Goal: Task Accomplishment & Management: Use online tool/utility

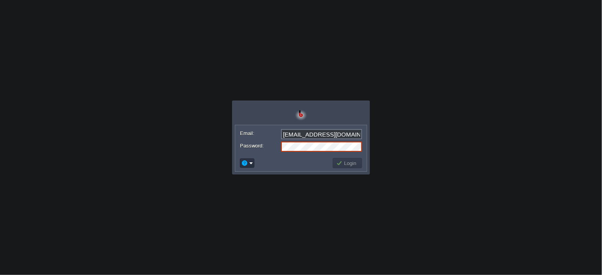
click at [372, 126] on body "Application Platform v.8.10.2 Email: [EMAIL_ADDRESS][DOMAIN_NAME] Password: Log…" at bounding box center [301, 137] width 602 height 275
click at [343, 134] on input "[EMAIL_ADDRESS][DOMAIN_NAME]" at bounding box center [321, 134] width 81 height 10
type input "[EMAIL_ADDRESS][DOMAIN_NAME]"
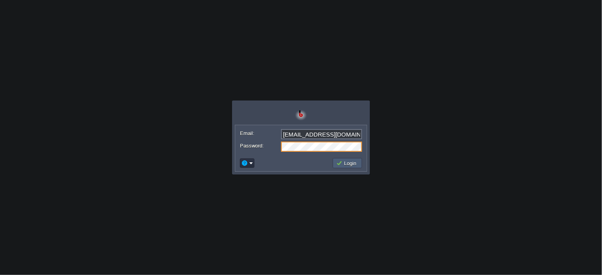
click at [350, 164] on button "Login" at bounding box center [347, 163] width 23 height 7
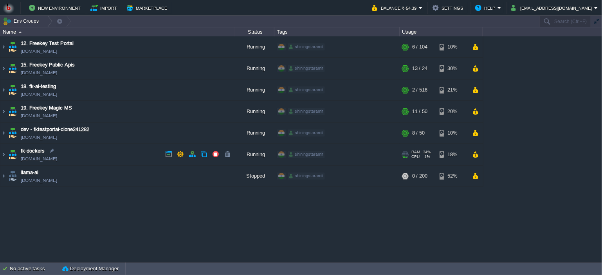
click at [103, 160] on td "fk-dockers [DOMAIN_NAME]" at bounding box center [117, 155] width 235 height 22
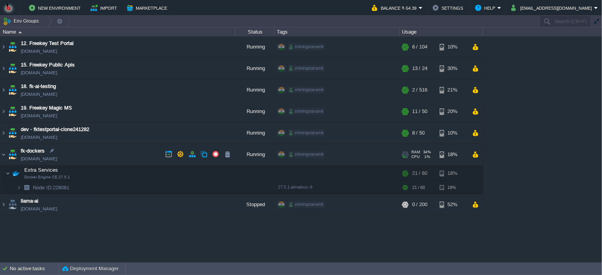
click at [103, 160] on td "fk-dockers [DOMAIN_NAME]" at bounding box center [117, 155] width 235 height 22
click at [161, 175] on button "button" at bounding box center [164, 172] width 7 height 7
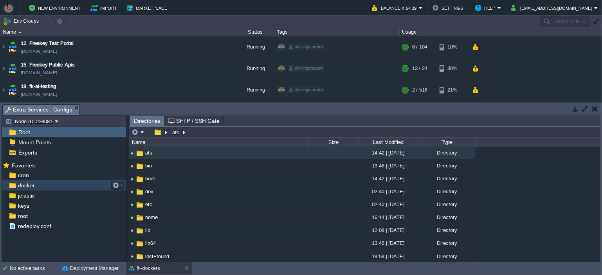
click at [44, 185] on div "docker" at bounding box center [64, 185] width 124 height 10
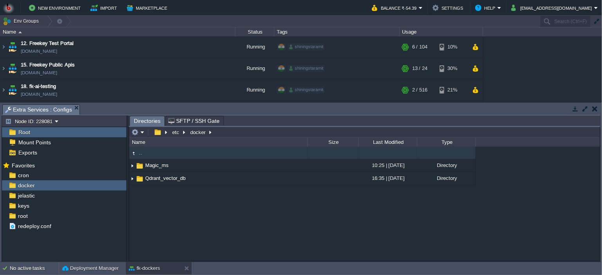
click at [180, 211] on div ".. Magic_ms 10:25 | [DATE] Directory Qdrant_vector_db 16:35 | [DATE] Directory" at bounding box center [364, 204] width 471 height 114
click at [143, 135] on em at bounding box center [138, 132] width 13 height 7
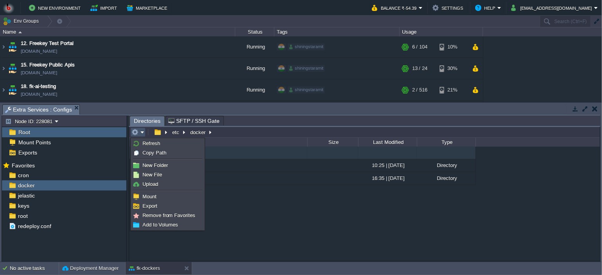
click at [244, 214] on div ".. Magic_ms 10:25 | [DATE] Directory Qdrant_vector_db 16:35 | [DATE] Directory" at bounding box center [364, 204] width 471 height 114
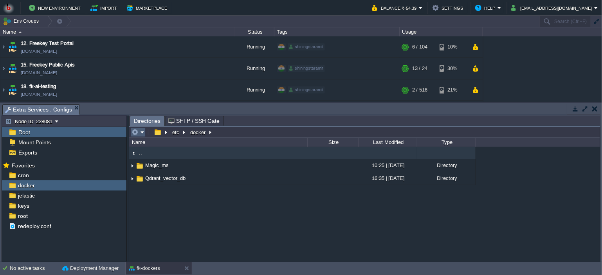
click at [141, 133] on em at bounding box center [138, 132] width 13 height 7
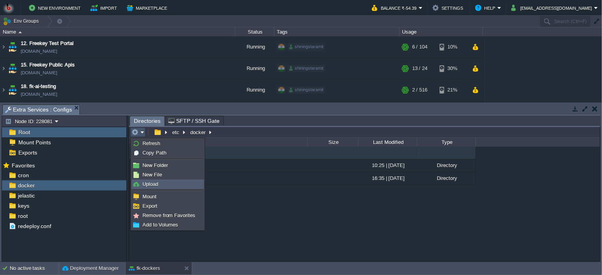
click at [153, 182] on span "Upload" at bounding box center [150, 184] width 16 height 6
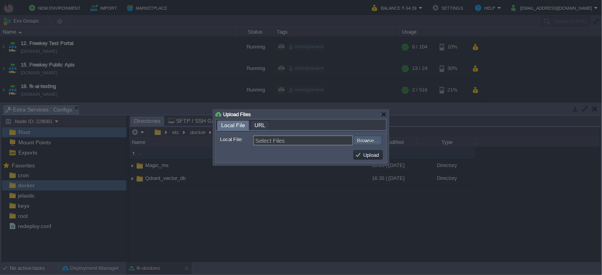
click at [364, 139] on input "file" at bounding box center [332, 140] width 99 height 9
type input "C:\fakepath\PPTX Microservice.zip"
type input "PPTX Microservice.zip"
click at [360, 156] on button "Upload" at bounding box center [368, 154] width 26 height 7
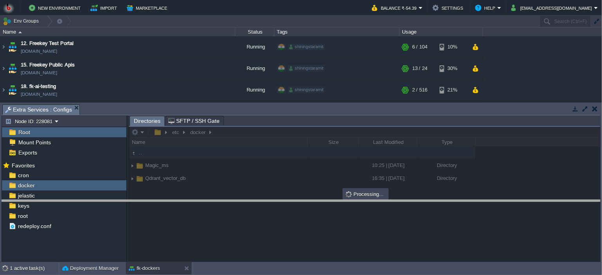
drag, startPoint x: 210, startPoint y: 108, endPoint x: 209, endPoint y: 204, distance: 95.9
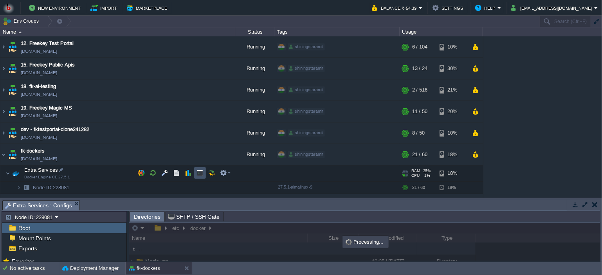
click at [199, 173] on button "button" at bounding box center [200, 172] width 7 height 7
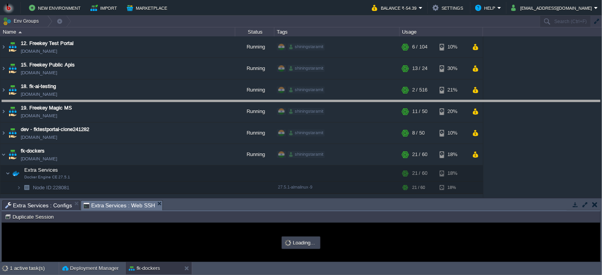
drag, startPoint x: 240, startPoint y: 207, endPoint x: 246, endPoint y: 107, distance: 100.4
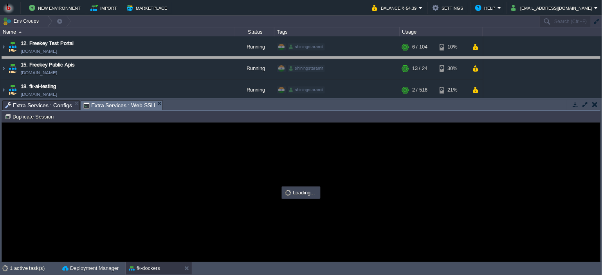
type input "#000000"
drag, startPoint x: 213, startPoint y: 103, endPoint x: 213, endPoint y: 57, distance: 45.8
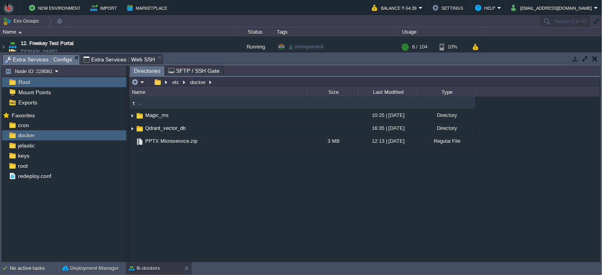
click at [23, 58] on span "Extra Services : Configs" at bounding box center [38, 60] width 67 height 10
type input "/etc/docker"
click at [221, 81] on input "/etc/docker" at bounding box center [364, 82] width 471 height 11
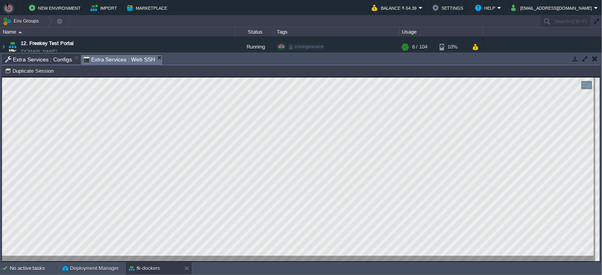
click at [108, 56] on span "Extra Services : Web SSH" at bounding box center [119, 60] width 72 height 10
click at [32, 61] on span "Extra Services : Configs" at bounding box center [38, 59] width 67 height 9
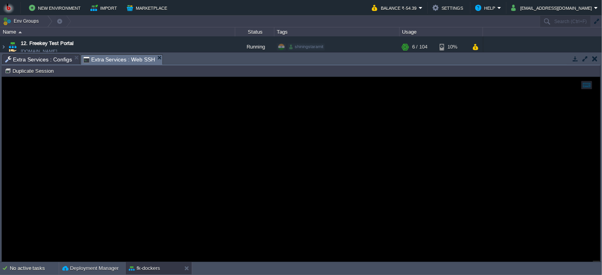
click at [99, 57] on span "Extra Services : Web SSH" at bounding box center [119, 60] width 72 height 10
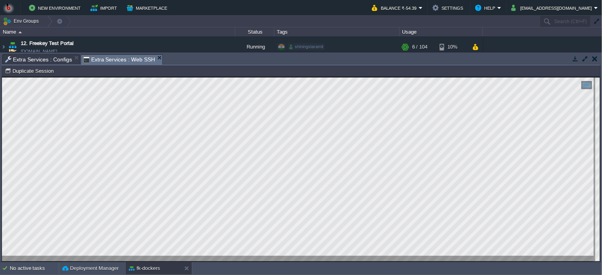
click at [50, 58] on span "Extra Services : Configs" at bounding box center [38, 59] width 67 height 9
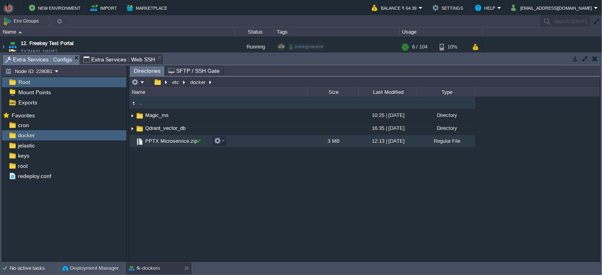
click at [198, 142] on div at bounding box center [199, 140] width 7 height 7
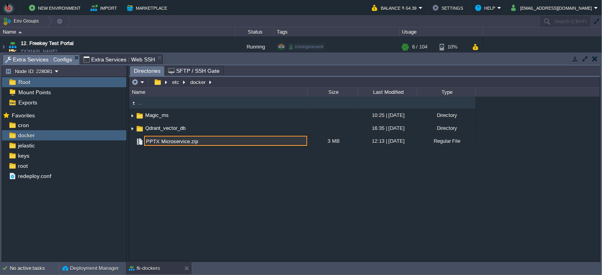
drag, startPoint x: 198, startPoint y: 142, endPoint x: 176, endPoint y: 199, distance: 61.1
click at [146, 142] on input "PPTX Microservice.zip" at bounding box center [225, 141] width 163 height 10
click at [172, 182] on div ".. Magic_ms 10:25 | [DATE] Directory Qdrant_vector_db 16:35 | [DATE] Directory …" at bounding box center [364, 179] width 471 height 164
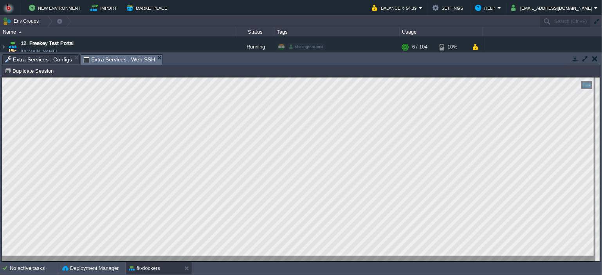
click at [102, 58] on span "Extra Services : Web SSH" at bounding box center [119, 60] width 72 height 10
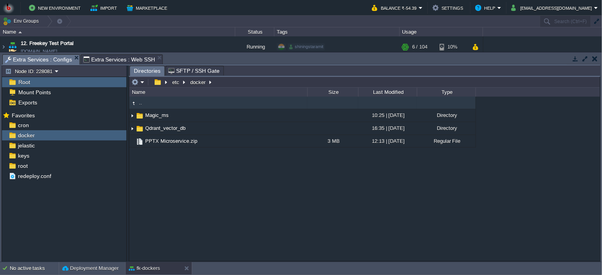
click at [41, 62] on span "Extra Services : Configs" at bounding box center [38, 60] width 67 height 10
click at [189, 175] on div ".. Magic_ms 10:25 | [DATE] Directory Qdrant_vector_db 16:35 | [DATE] Directory …" at bounding box center [364, 179] width 471 height 164
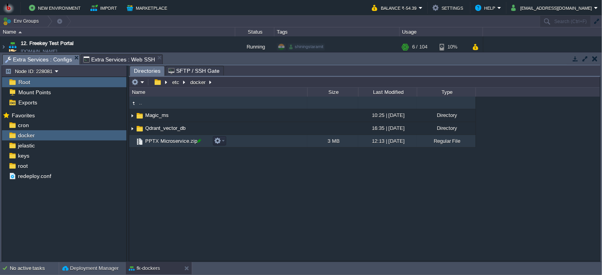
click at [197, 142] on div at bounding box center [199, 140] width 7 height 7
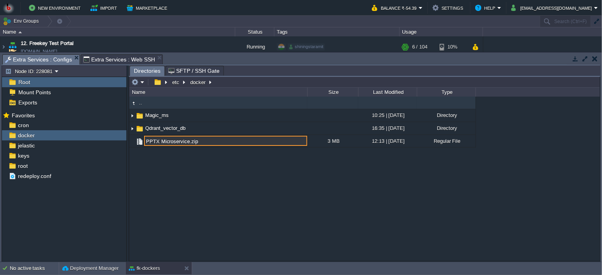
click at [158, 142] on input "PPTX Microservice.zip" at bounding box center [225, 141] width 163 height 10
click at [199, 139] on input "PPTX_Microservice.zip" at bounding box center [225, 141] width 163 height 10
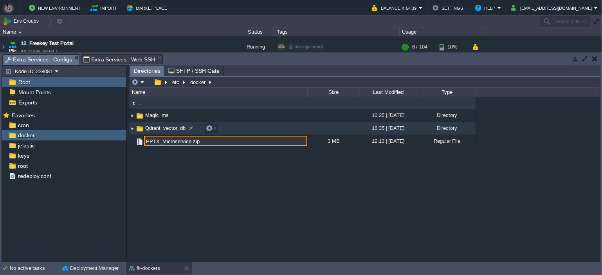
drag, startPoint x: 200, startPoint y: 140, endPoint x: 136, endPoint y: 135, distance: 64.0
click at [136, 135] on div ".. Magic_ms 10:25 | [DATE] Directory Qdrant_vector_db 16:35 | [DATE] Directory …" at bounding box center [364, 179] width 471 height 164
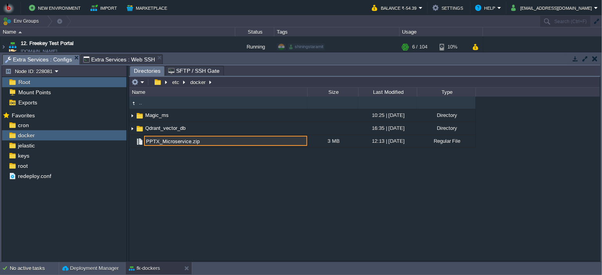
type input "PPTX_Microservice.zip"
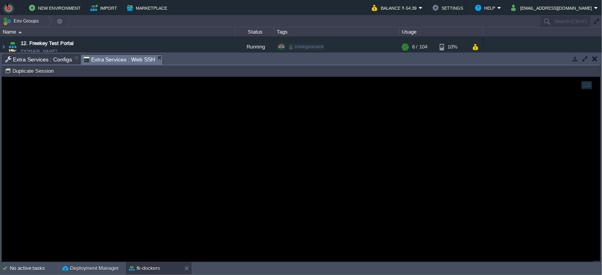
click at [110, 60] on span "Extra Services : Web SSH" at bounding box center [119, 60] width 72 height 10
click at [41, 61] on span "Extra Services : Configs" at bounding box center [38, 59] width 67 height 9
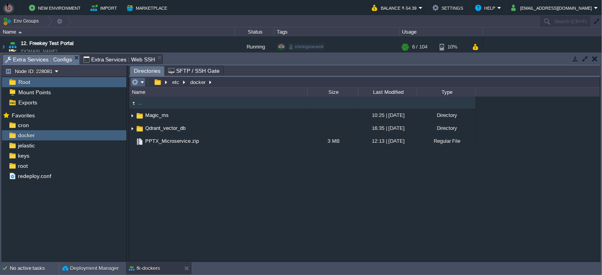
click at [135, 83] on button "button" at bounding box center [135, 82] width 7 height 7
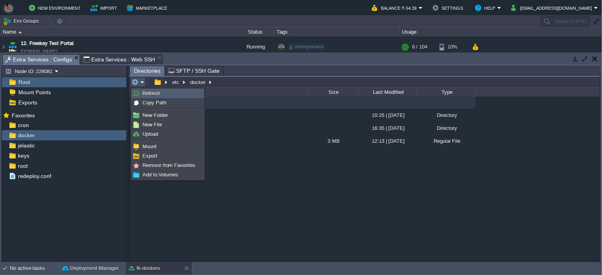
click at [137, 91] on img at bounding box center [136, 93] width 6 height 6
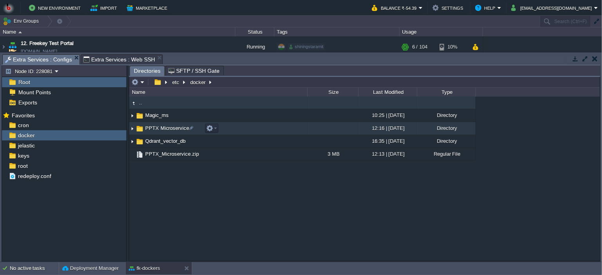
click at [245, 129] on td "PPTX Microservice" at bounding box center [218, 128] width 178 height 13
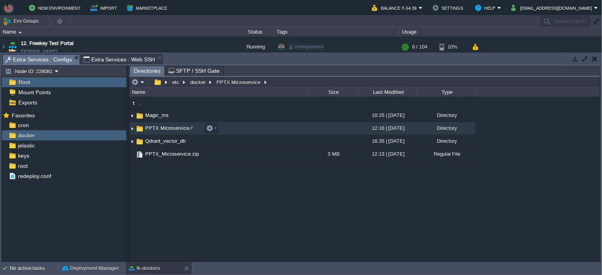
click at [245, 129] on td "PPTX Microservice" at bounding box center [218, 128] width 178 height 13
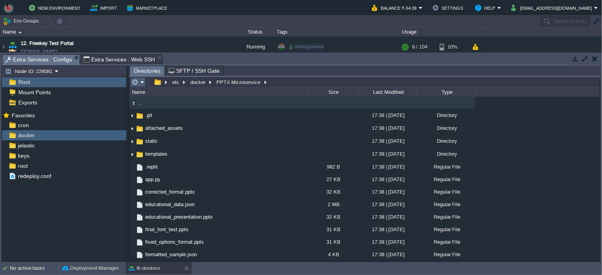
click at [141, 83] on em at bounding box center [138, 82] width 13 height 7
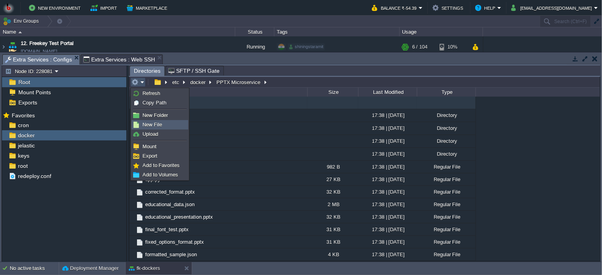
click at [153, 124] on span "New File" at bounding box center [152, 125] width 20 height 6
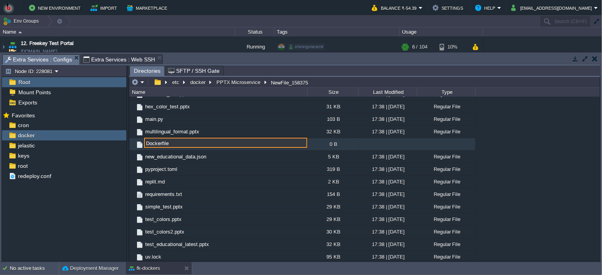
type input "Dockerfile"
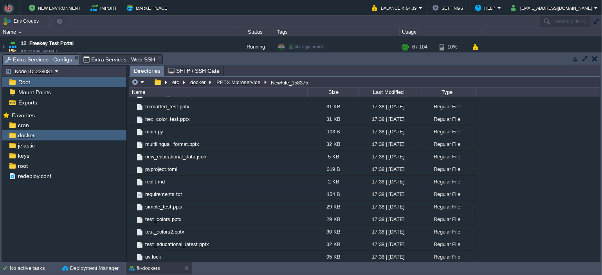
scroll to position [25, 0]
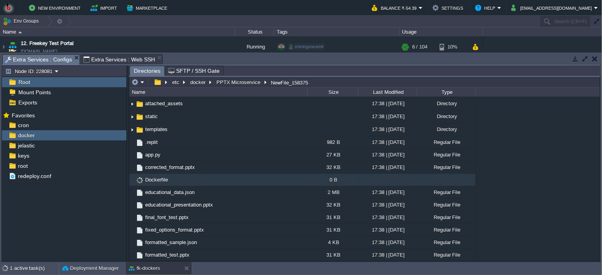
click at [295, 182] on td "Dockerfile" at bounding box center [218, 180] width 178 height 13
click at [297, 182] on td "Dockerfile" at bounding box center [218, 180] width 178 height 13
click at [298, 182] on td "Dockerfile" at bounding box center [218, 180] width 178 height 13
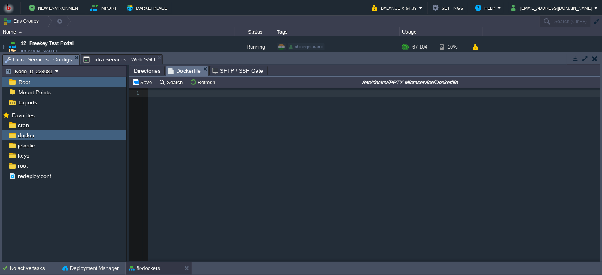
scroll to position [2, 0]
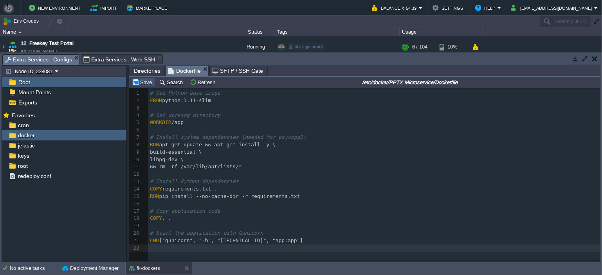
click at [139, 83] on button "Save" at bounding box center [143, 82] width 22 height 7
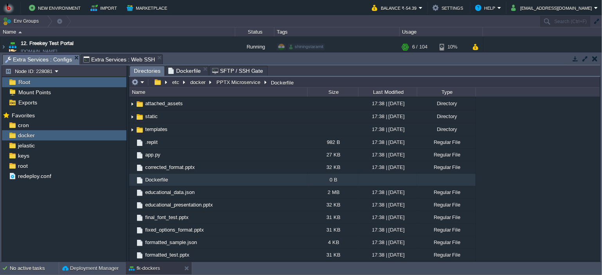
click at [135, 69] on span "Directories" at bounding box center [147, 71] width 27 height 10
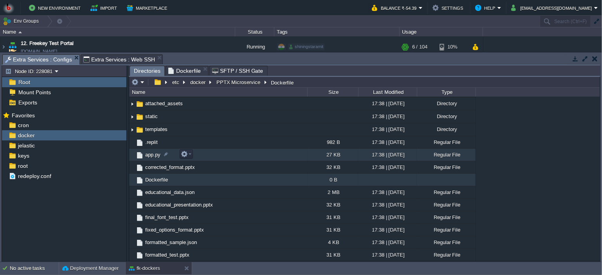
click at [235, 158] on td "app.py" at bounding box center [218, 155] width 178 height 13
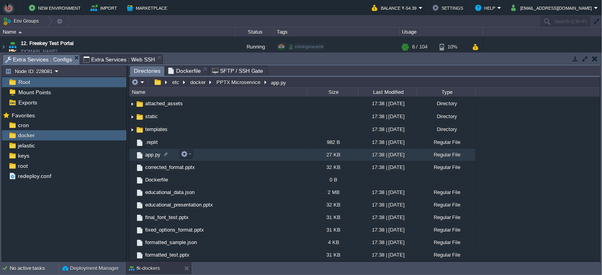
click at [235, 158] on td "app.py" at bounding box center [218, 155] width 178 height 13
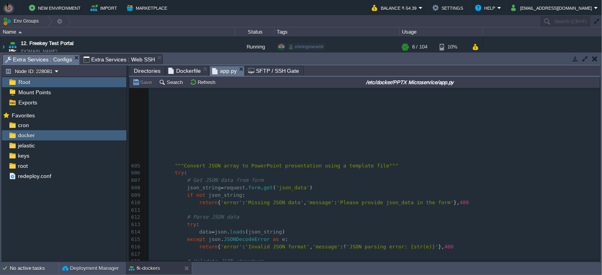
scroll to position [4656, 0]
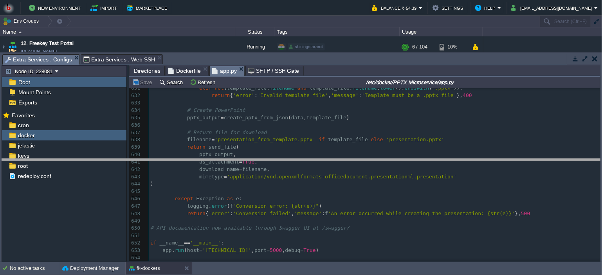
drag, startPoint x: 205, startPoint y: 58, endPoint x: 194, endPoint y: 163, distance: 105.5
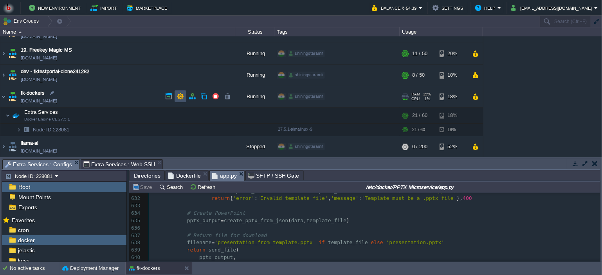
click at [179, 94] on button "button" at bounding box center [180, 96] width 7 height 7
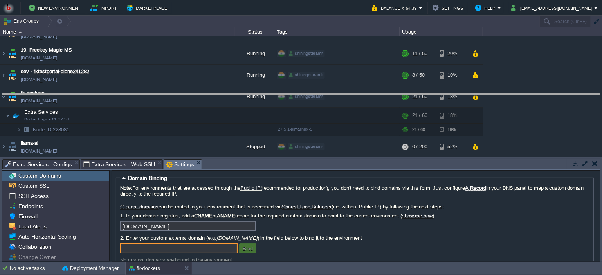
drag, startPoint x: 289, startPoint y: 166, endPoint x: 283, endPoint y: 90, distance: 75.8
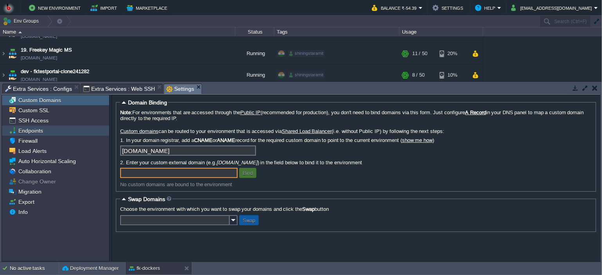
click at [44, 130] on div "Endpoints" at bounding box center [55, 131] width 107 height 10
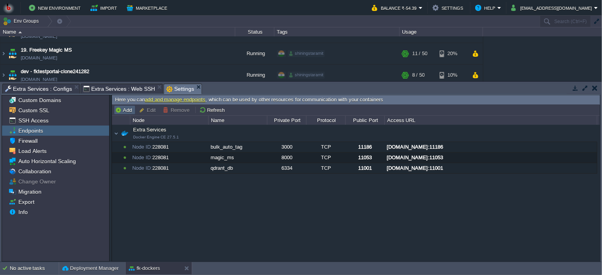
click at [123, 109] on button "Add" at bounding box center [124, 109] width 19 height 7
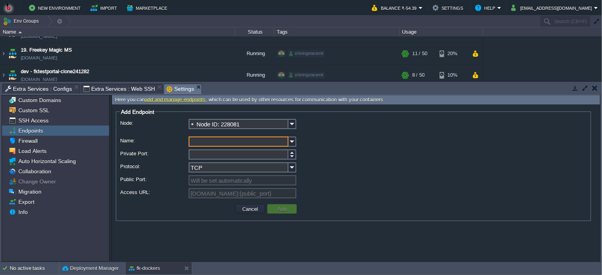
click at [191, 142] on input "Name:" at bounding box center [239, 142] width 100 height 10
type input "ppt_microservices"
click at [196, 153] on input "Private Port:" at bounding box center [239, 155] width 100 height 10
type input "5000"
click at [274, 209] on td "Add" at bounding box center [281, 208] width 29 height 9
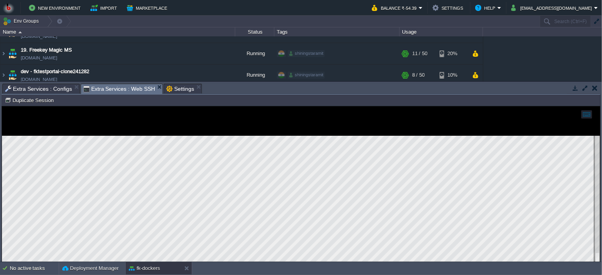
click at [110, 89] on span "Extra Services : Web SSH" at bounding box center [119, 89] width 72 height 10
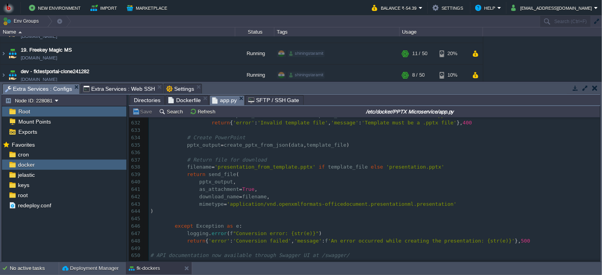
click at [44, 88] on span "Extra Services : Configs" at bounding box center [38, 89] width 67 height 10
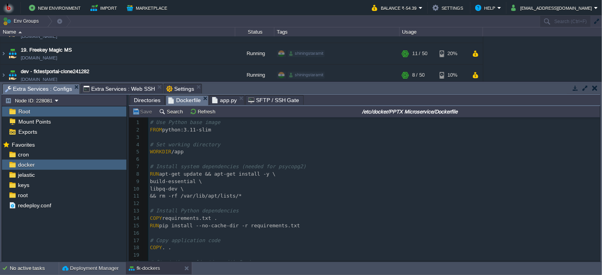
click at [179, 100] on span "Dockerfile" at bounding box center [184, 101] width 32 height 10
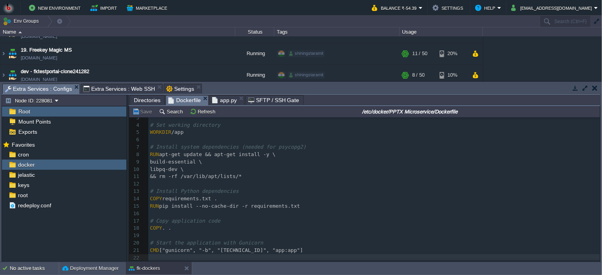
click at [109, 86] on span "Extra Services : Web SSH" at bounding box center [119, 88] width 72 height 9
click at [49, 89] on span "Extra Services : Configs" at bounding box center [38, 89] width 67 height 10
click at [173, 88] on span "Settings" at bounding box center [180, 88] width 28 height 9
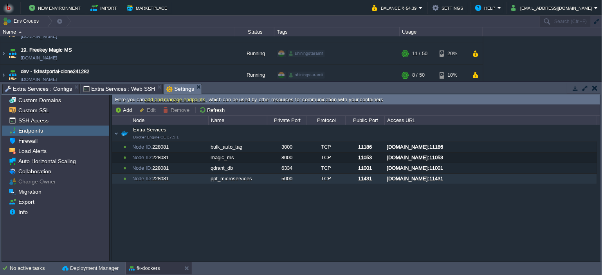
click at [424, 179] on div "[DOMAIN_NAME]:11431" at bounding box center [491, 179] width 212 height 10
